Goal: Navigation & Orientation: Understand site structure

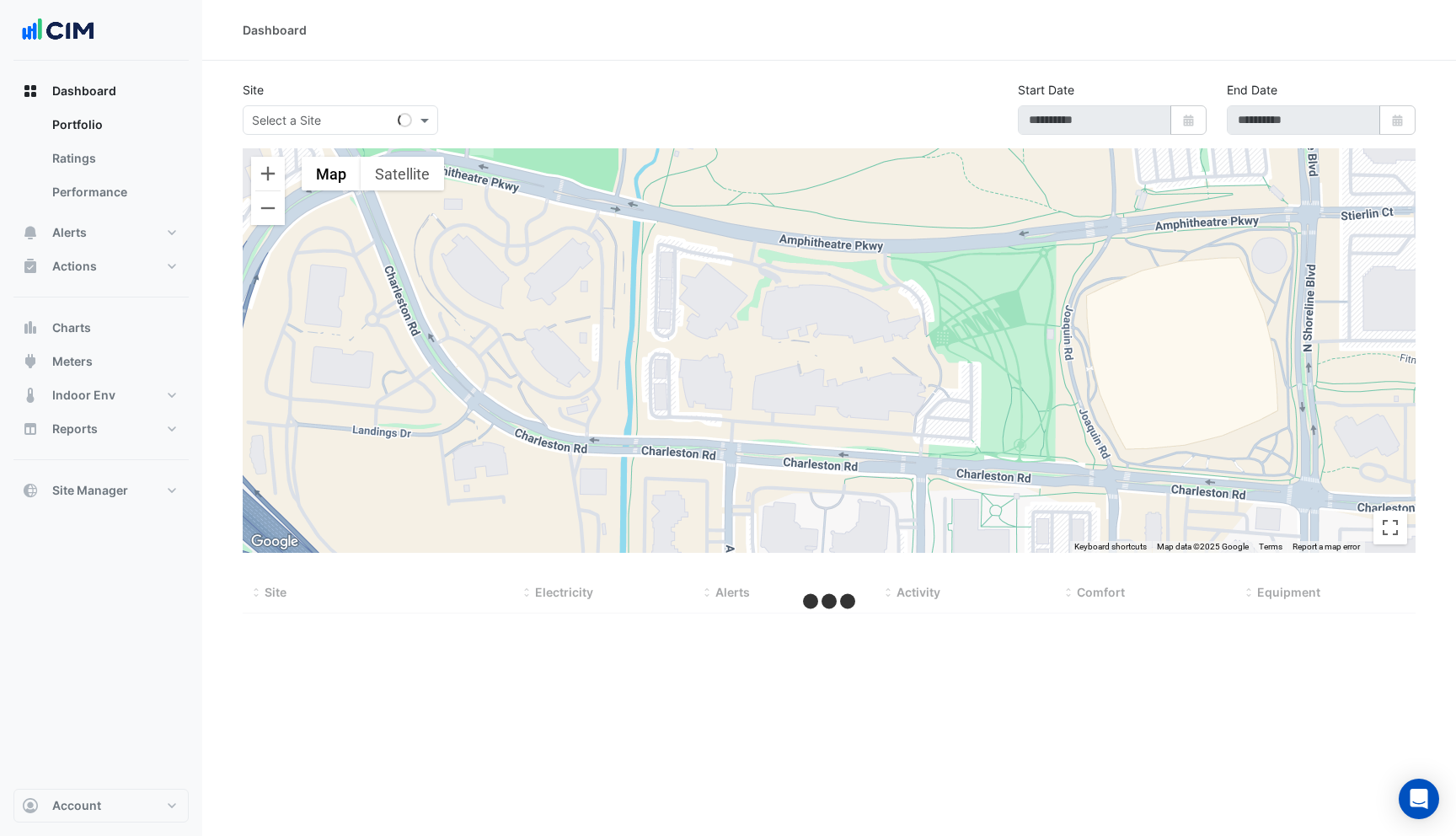
type input "**********"
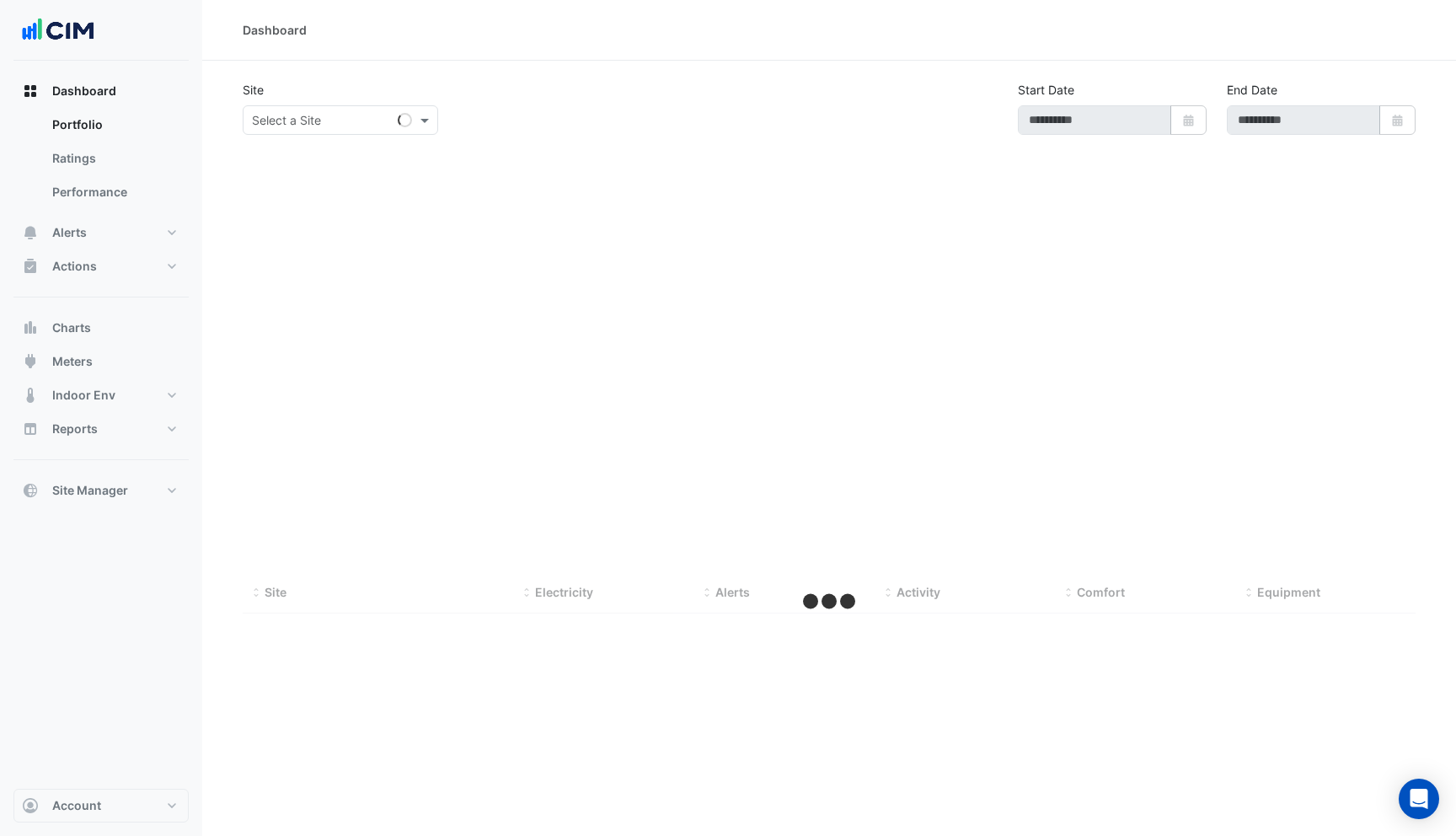
type input "**********"
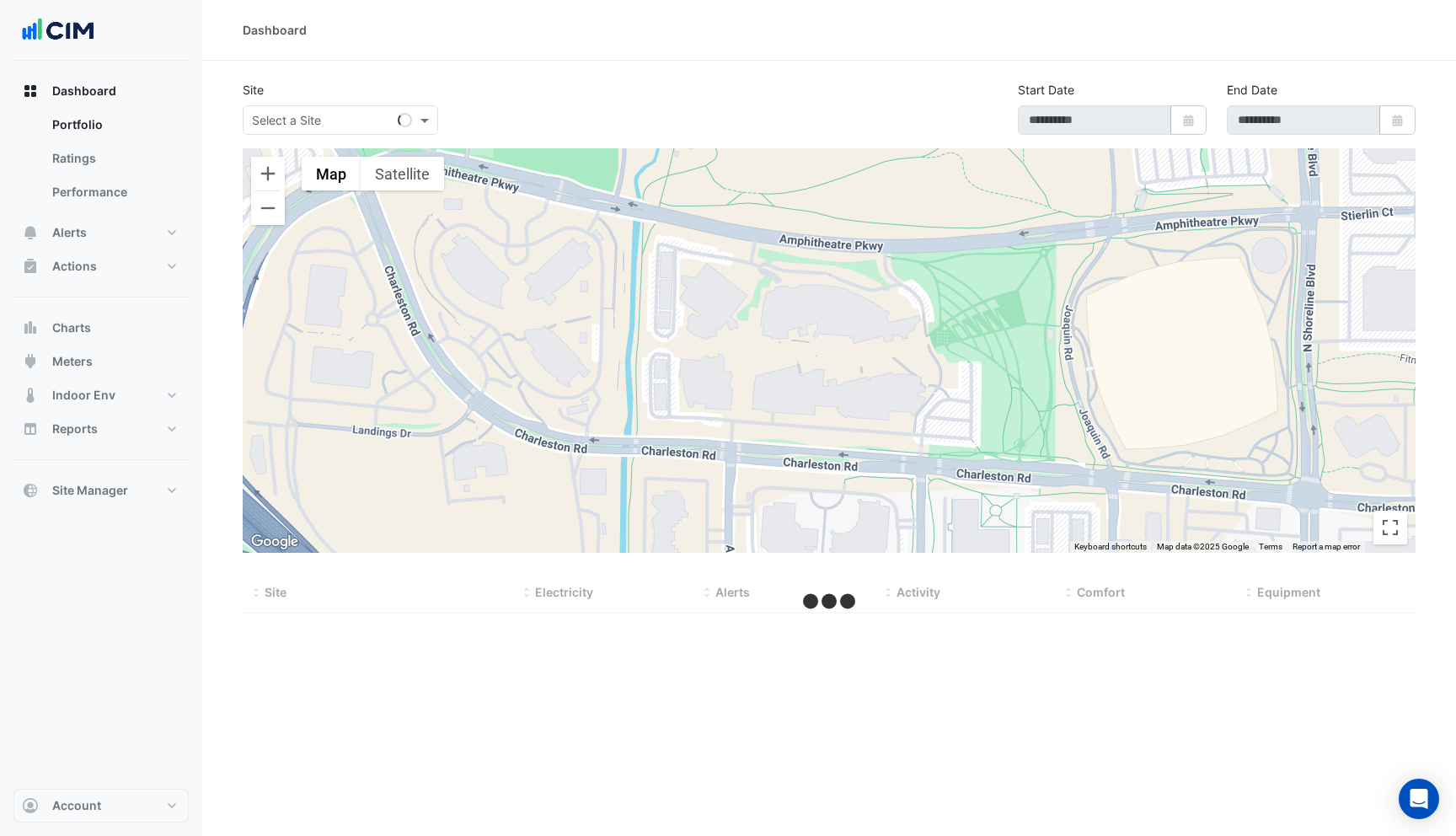
type input "**********"
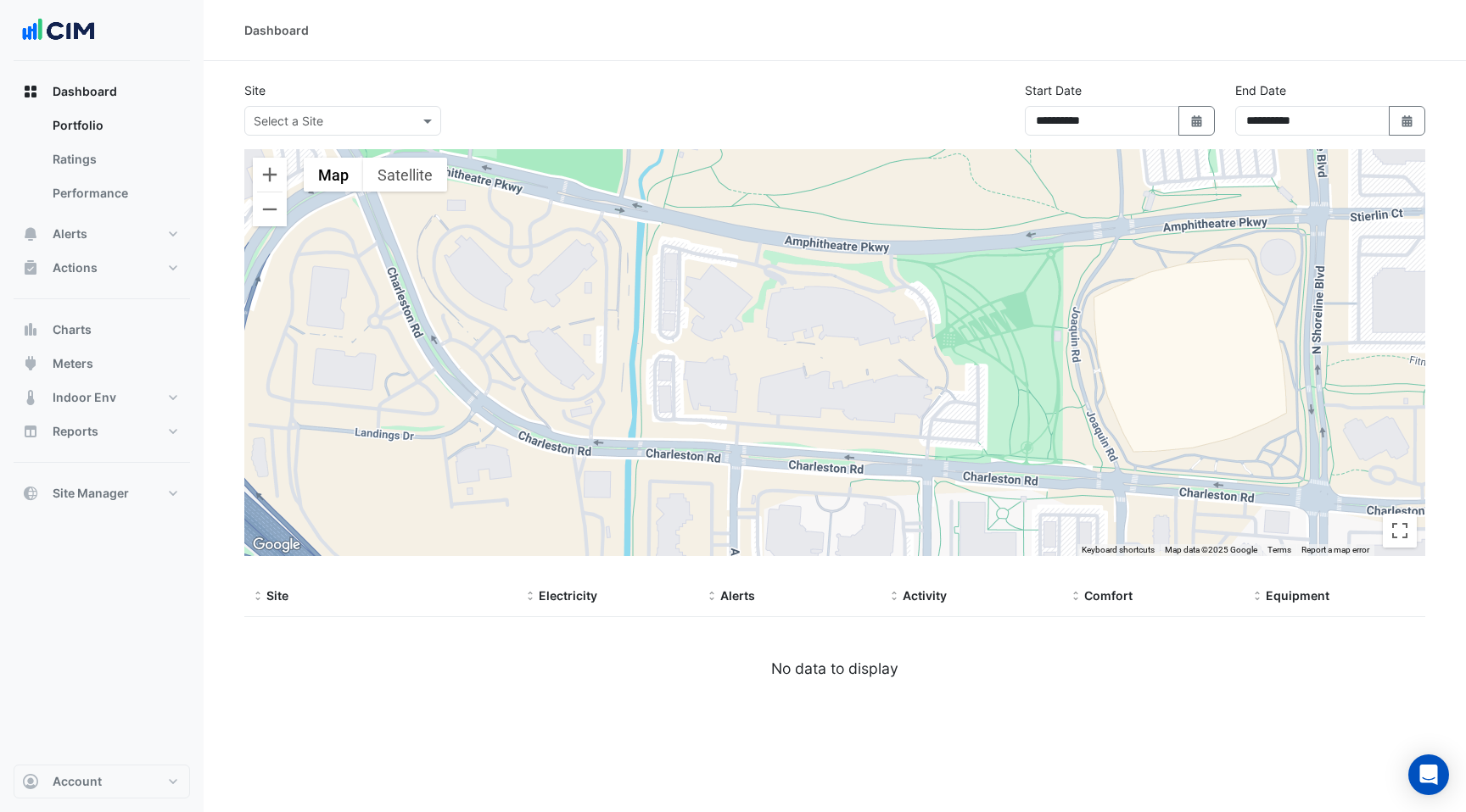
click at [752, 26] on div "Dashboard" at bounding box center [834, 30] width 1181 height 18
click at [103, 164] on link "Ratings" at bounding box center [115, 159] width 151 height 34
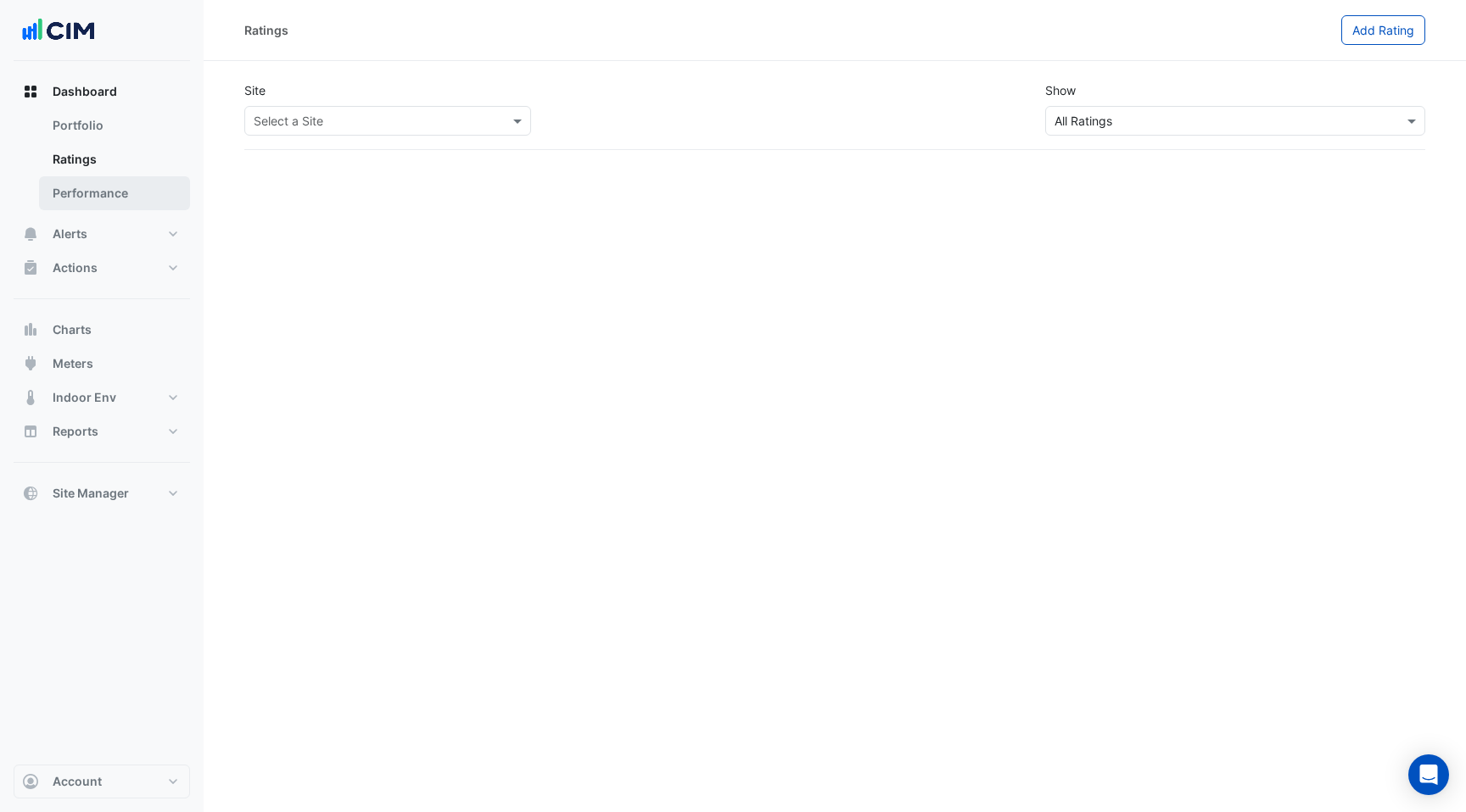
click at [99, 186] on link "Performance" at bounding box center [115, 193] width 151 height 34
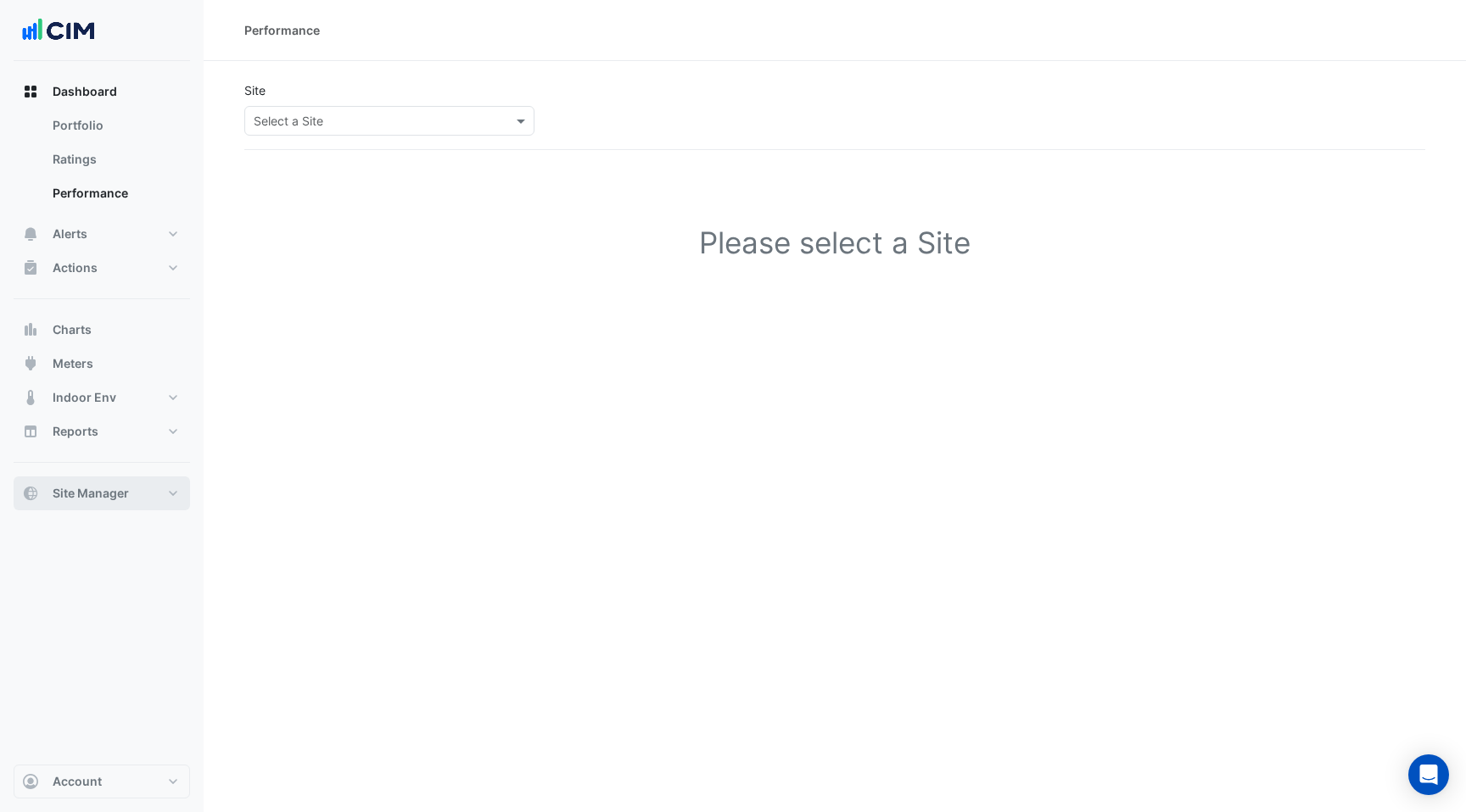
click at [117, 489] on span "Site Manager" at bounding box center [91, 493] width 76 height 17
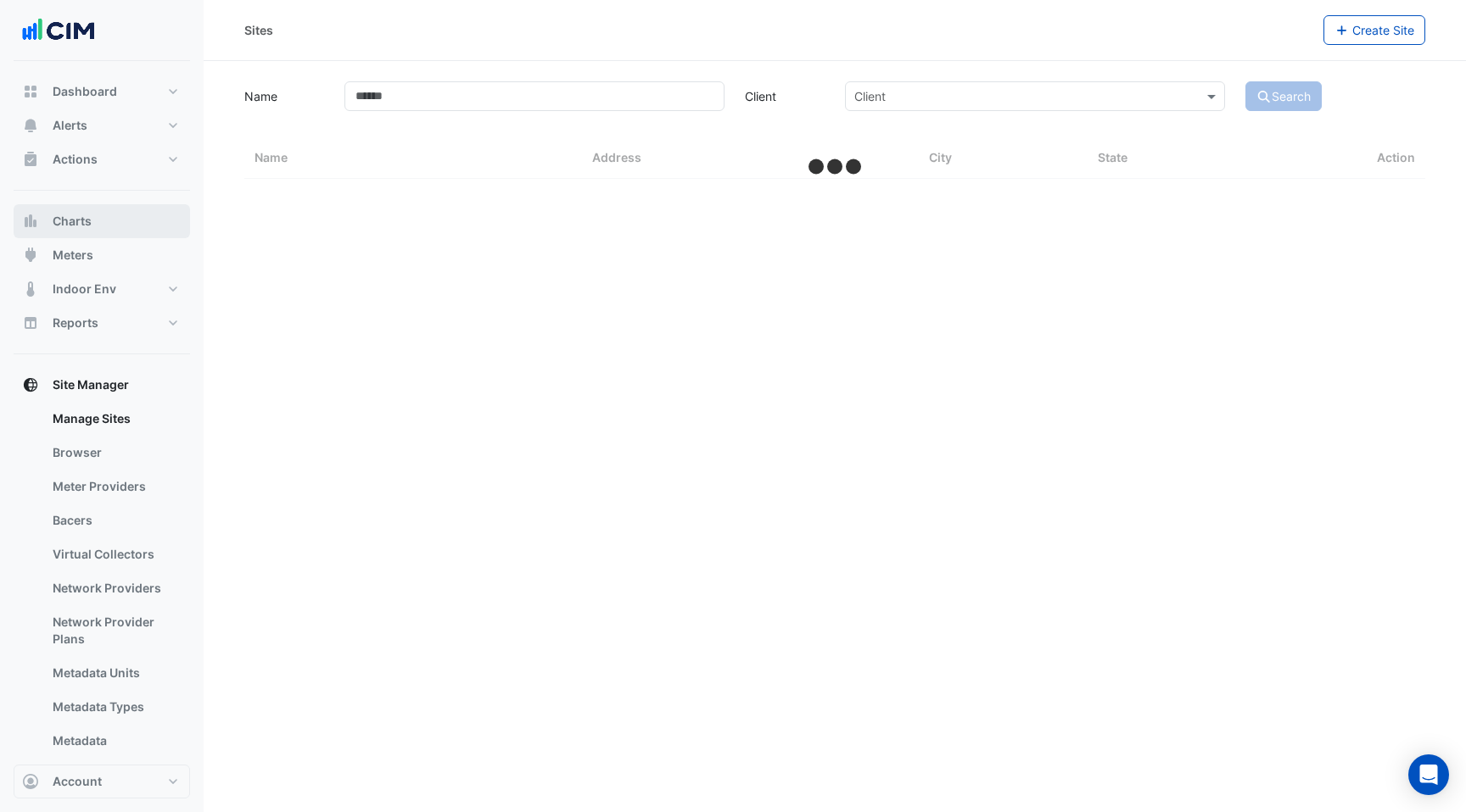
click at [119, 224] on button "Charts" at bounding box center [102, 221] width 176 height 34
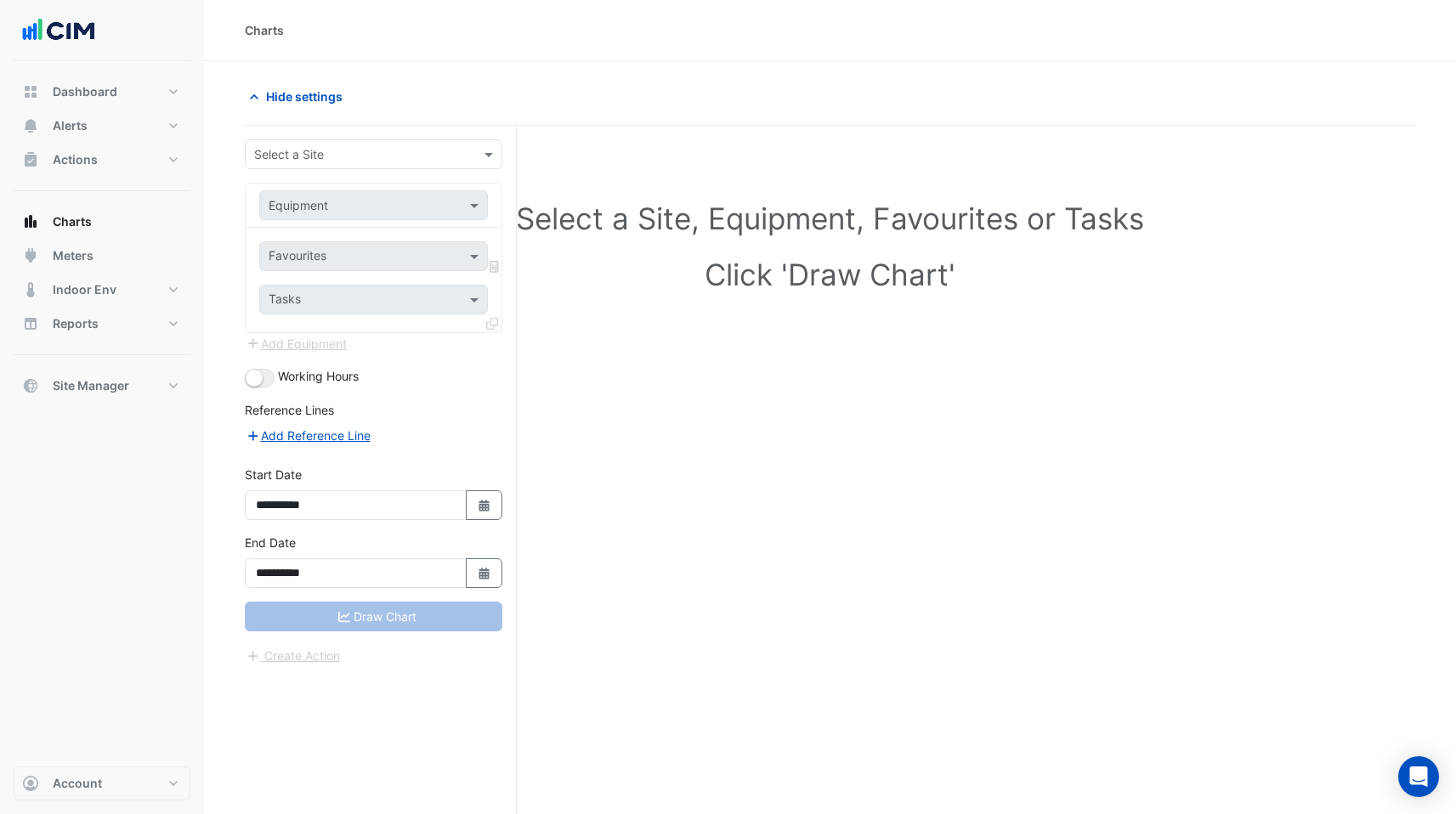
click at [376, 151] on input "text" at bounding box center [356, 155] width 205 height 18
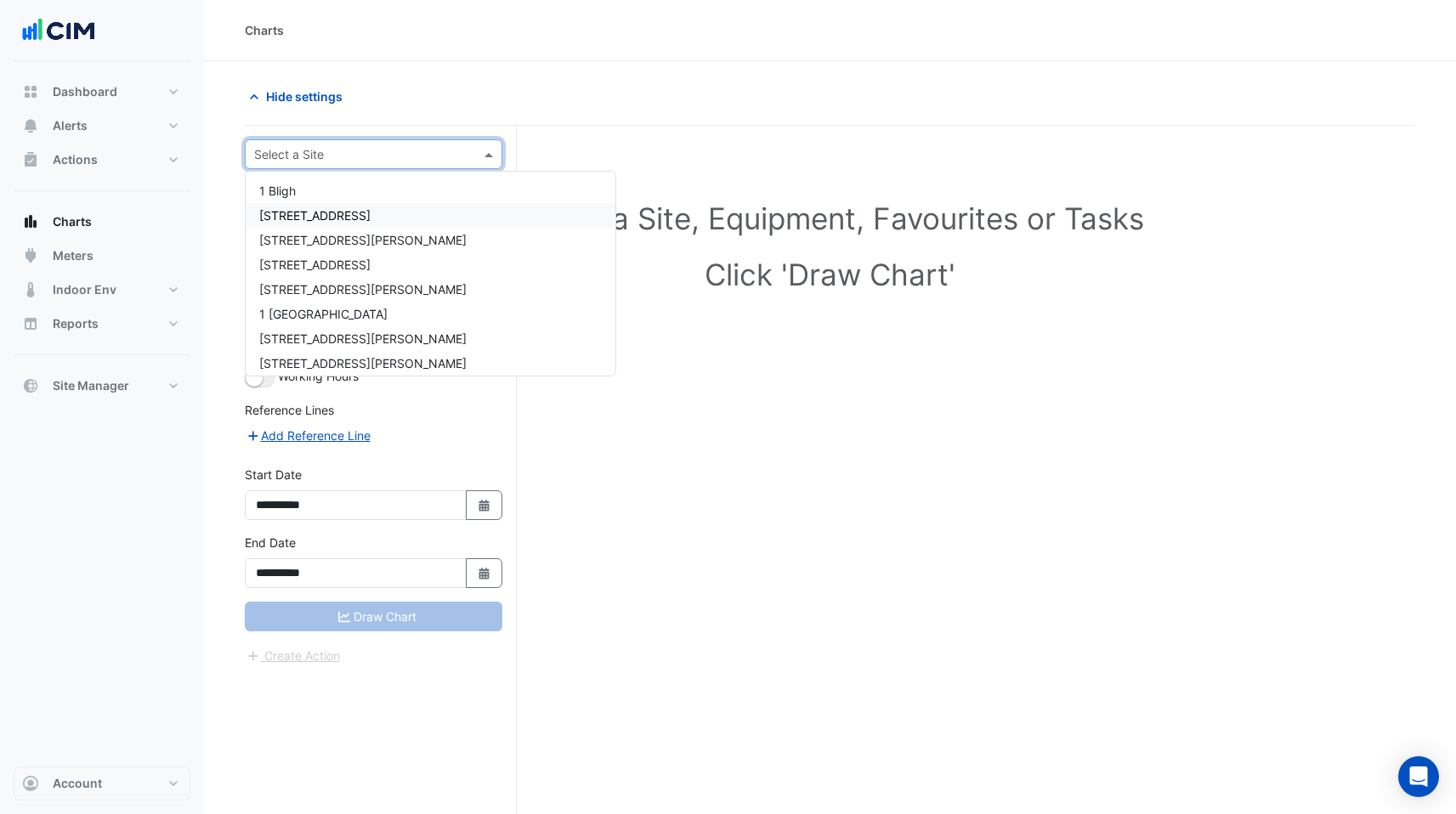
click at [313, 201] on div "1 Bligh" at bounding box center [430, 190] width 370 height 25
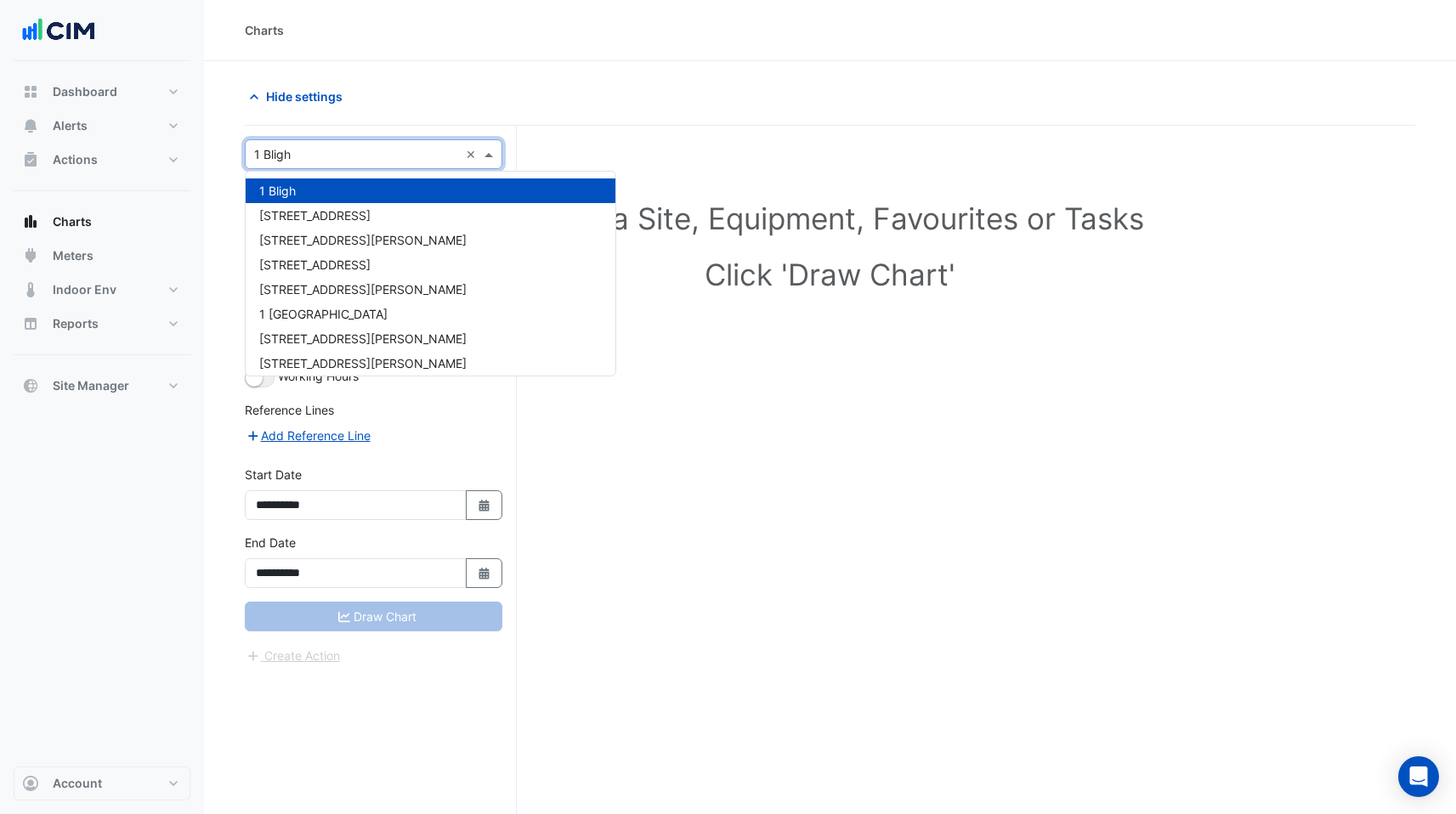
click at [359, 161] on input "text" at bounding box center [356, 155] width 205 height 18
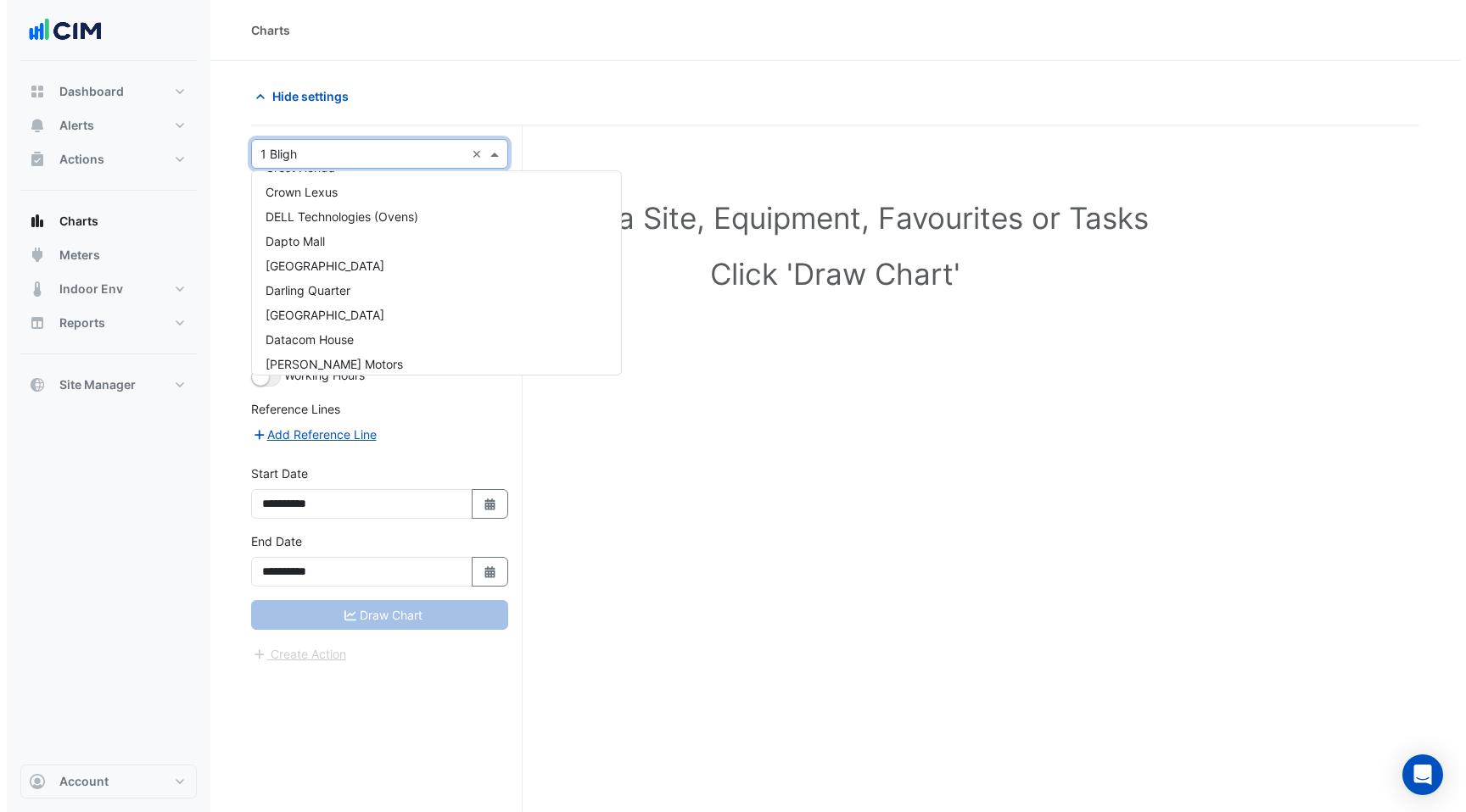
scroll to position [6565, 0]
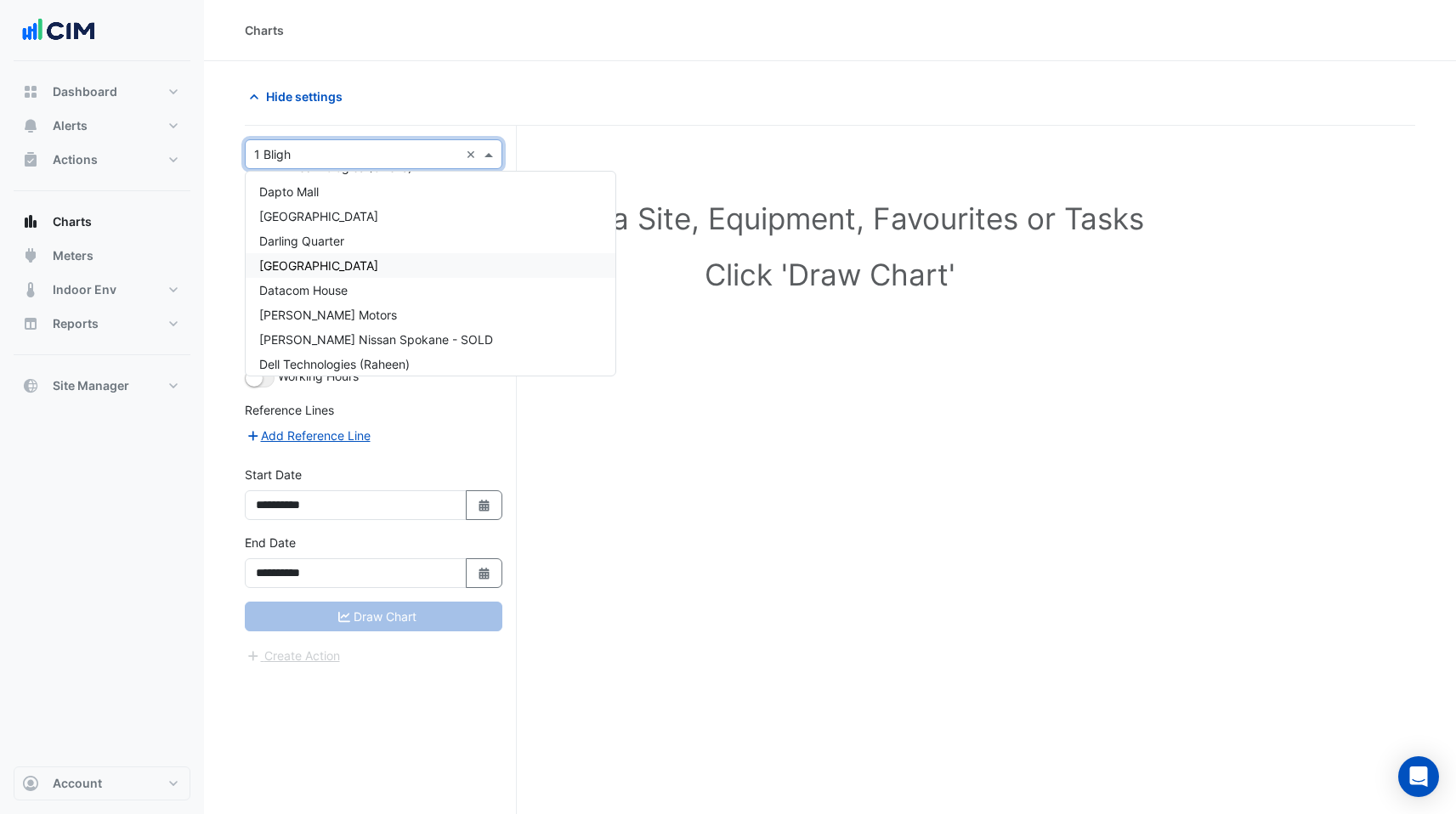
click at [357, 262] on div "Darling Square" at bounding box center [430, 265] width 370 height 25
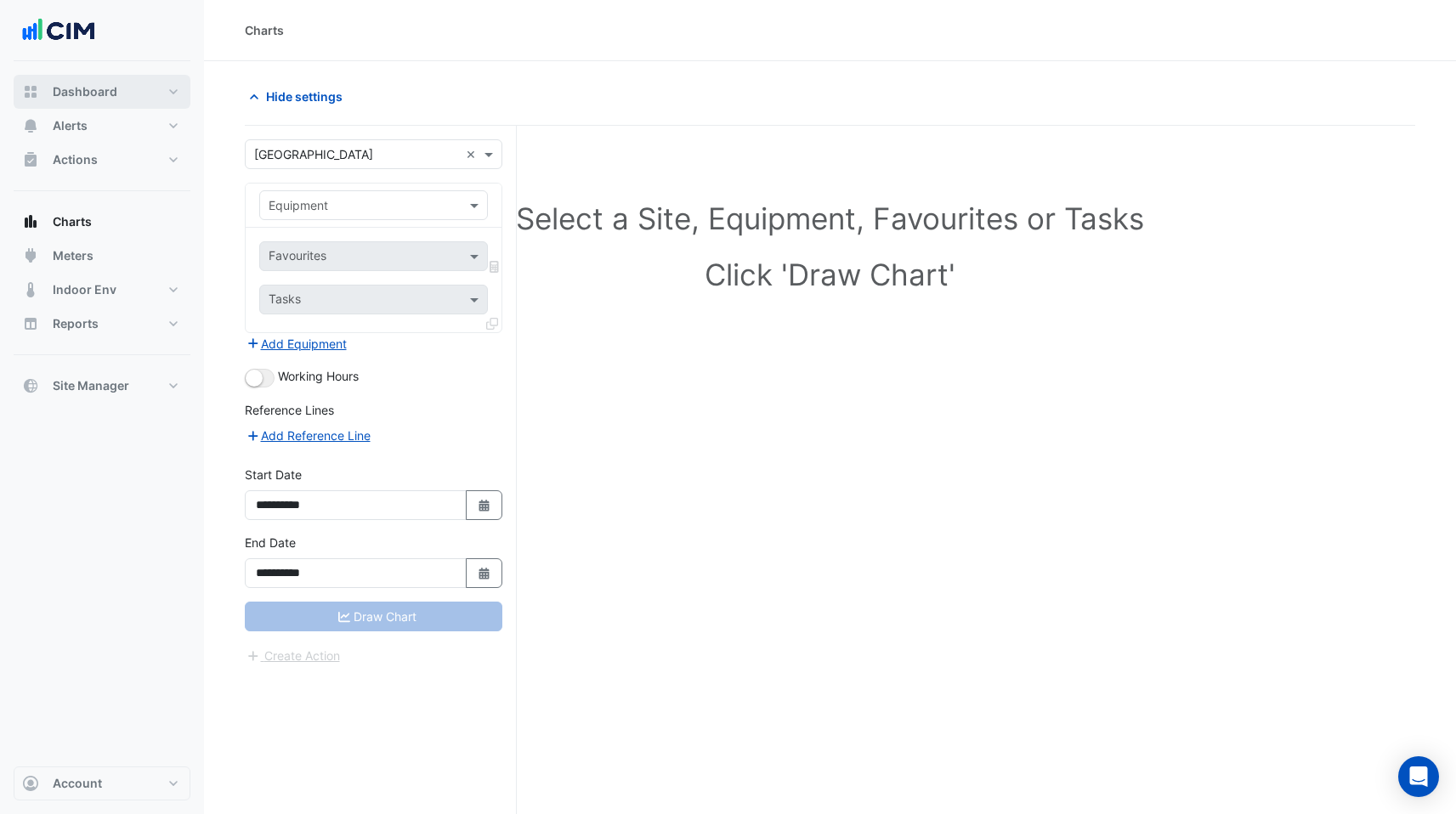
click at [107, 91] on span "Dashboard" at bounding box center [85, 91] width 65 height 17
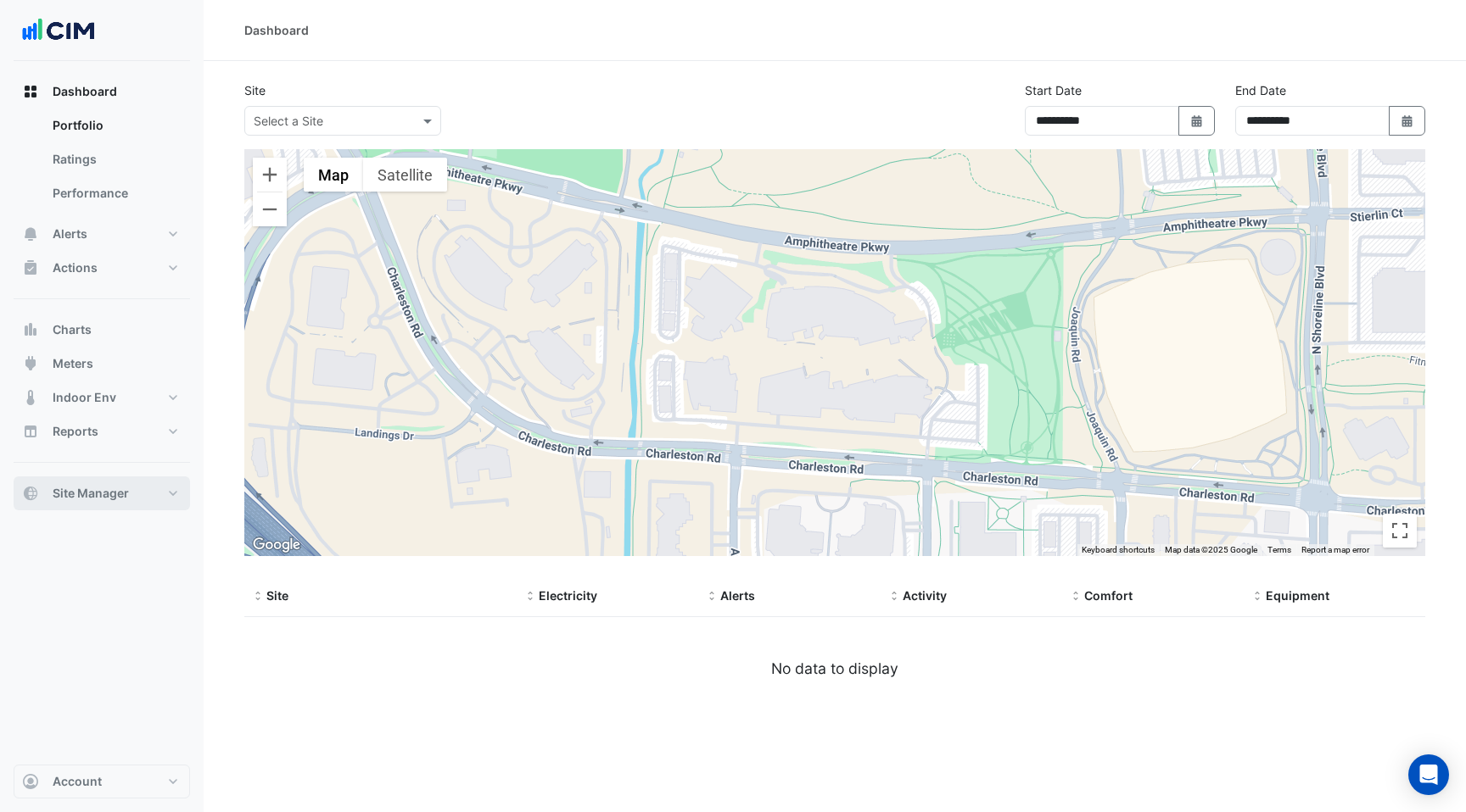
click at [118, 502] on span "Site Manager" at bounding box center [91, 493] width 76 height 17
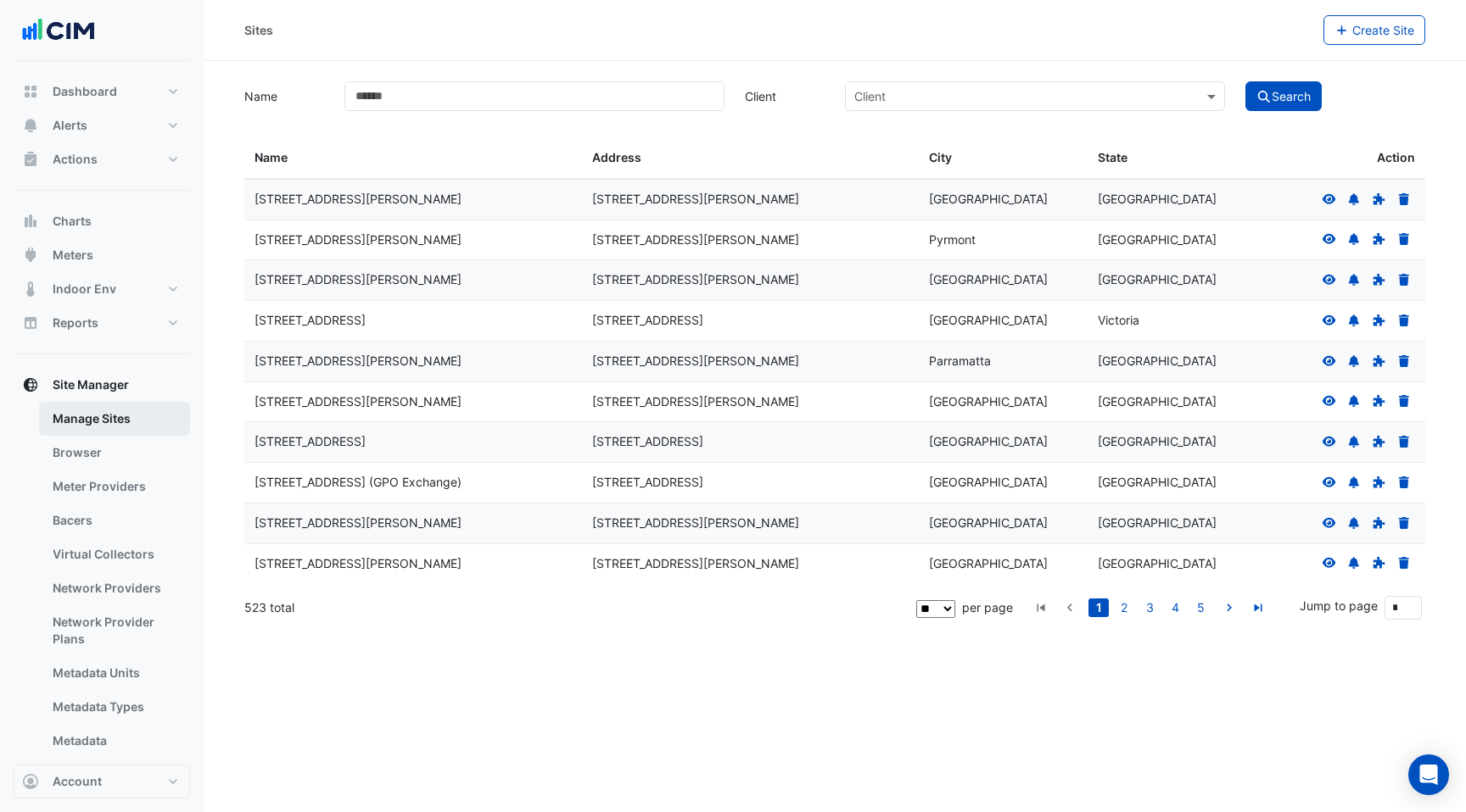
click at [136, 421] on link "Manage Sites" at bounding box center [115, 418] width 151 height 34
click at [87, 139] on button "Alerts" at bounding box center [102, 125] width 176 height 34
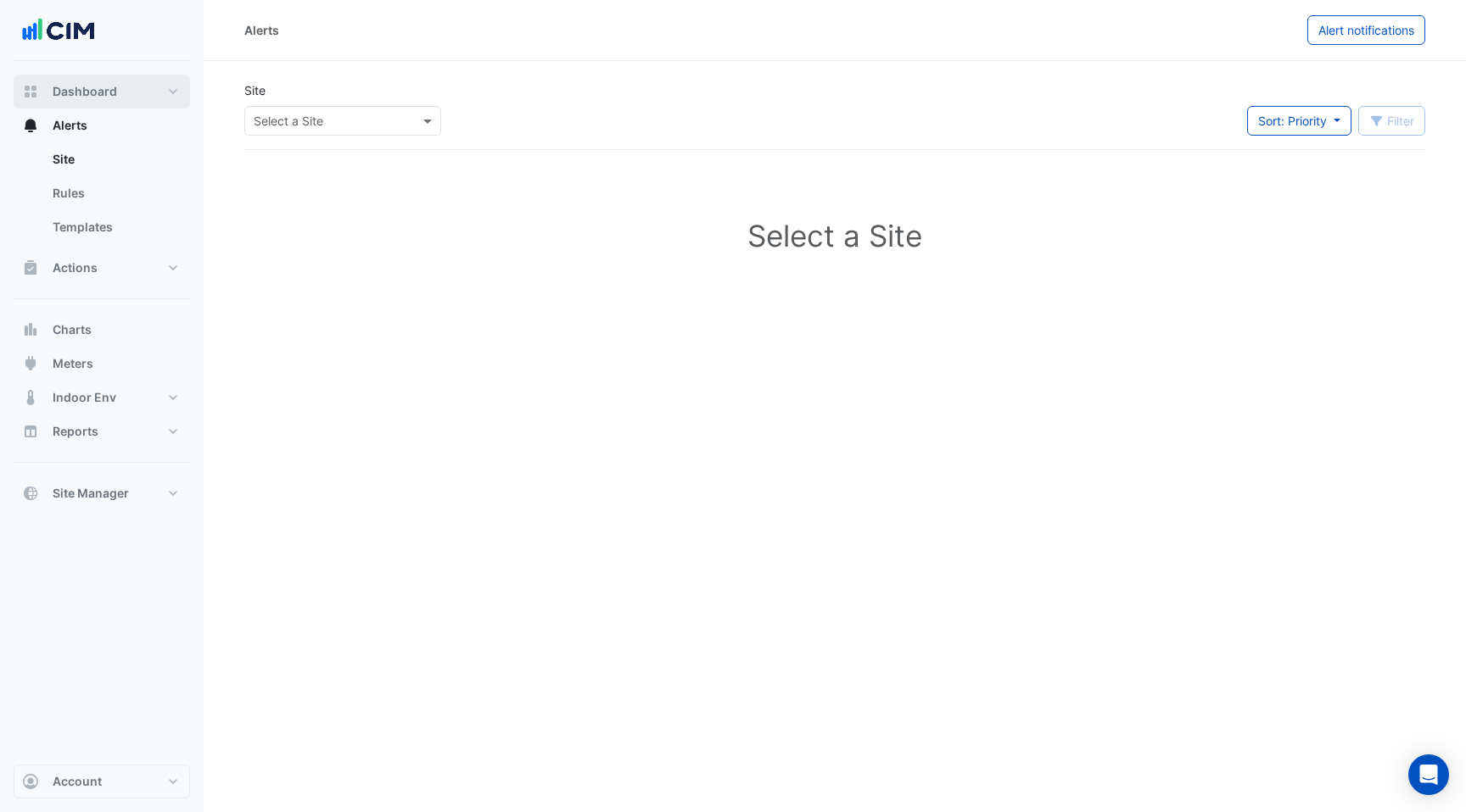
click at [107, 90] on span "Dashboard" at bounding box center [85, 91] width 65 height 17
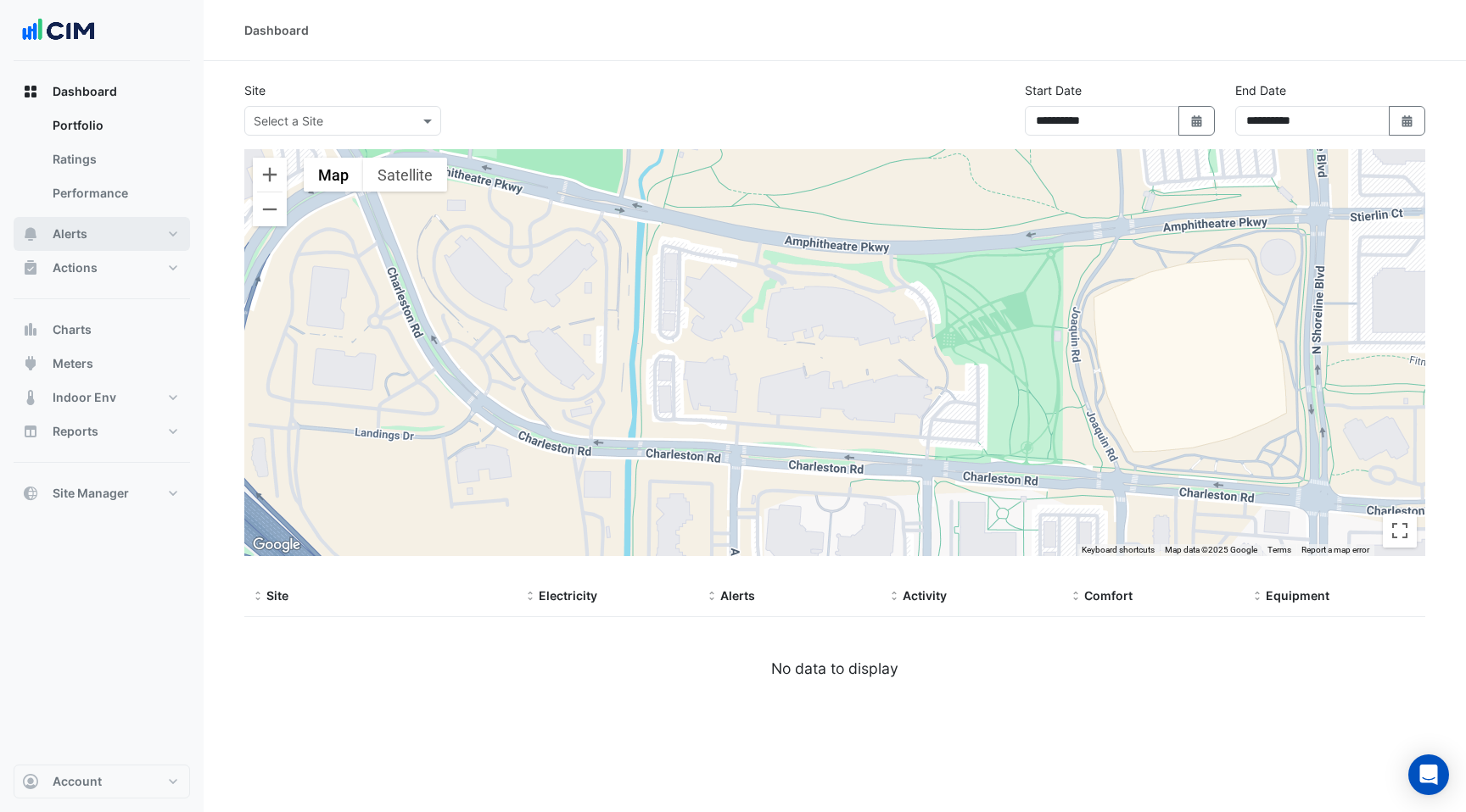
click at [139, 237] on button "Alerts" at bounding box center [102, 234] width 176 height 34
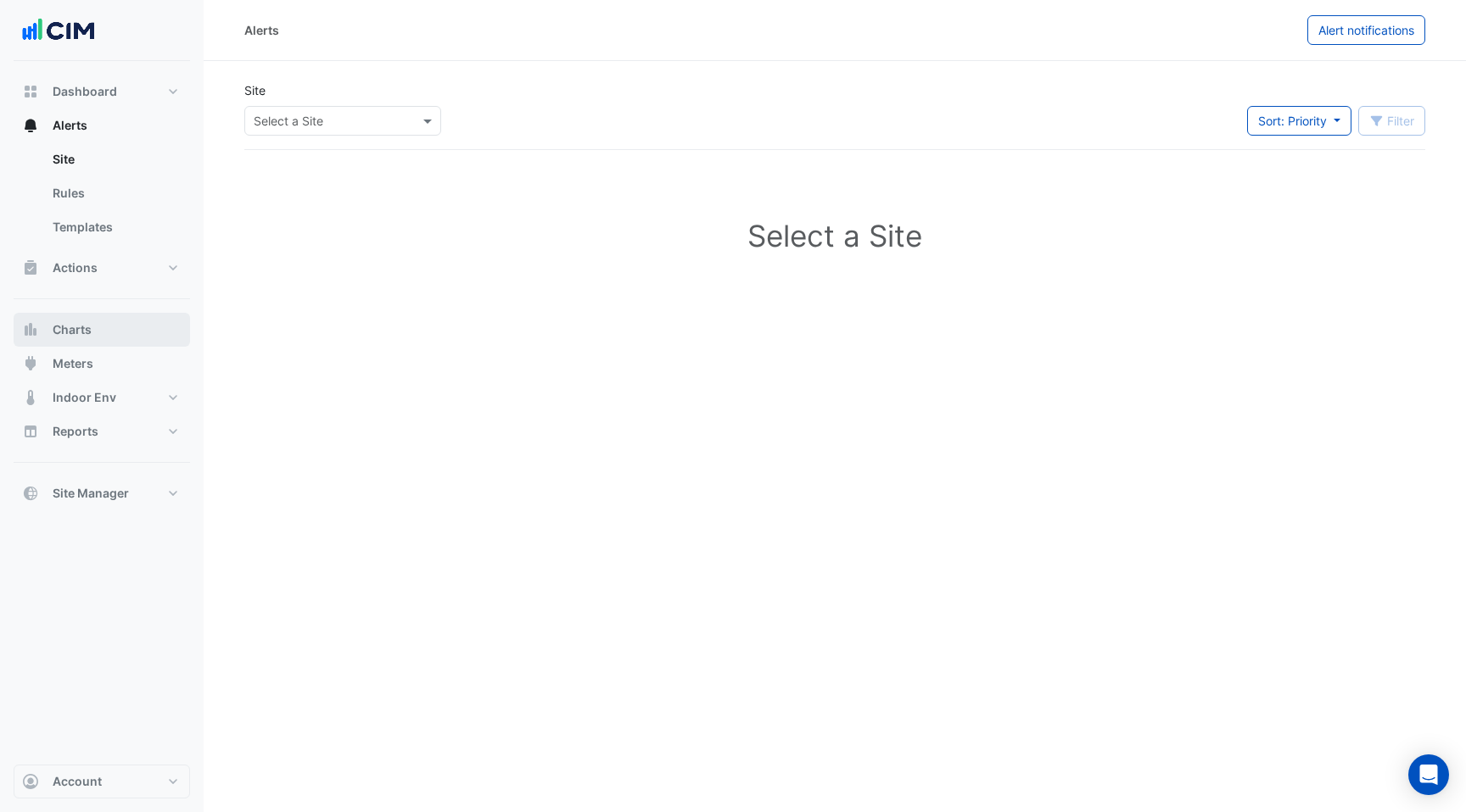
click at [108, 328] on button "Charts" at bounding box center [102, 329] width 176 height 34
